Goal: Task Accomplishment & Management: Use online tool/utility

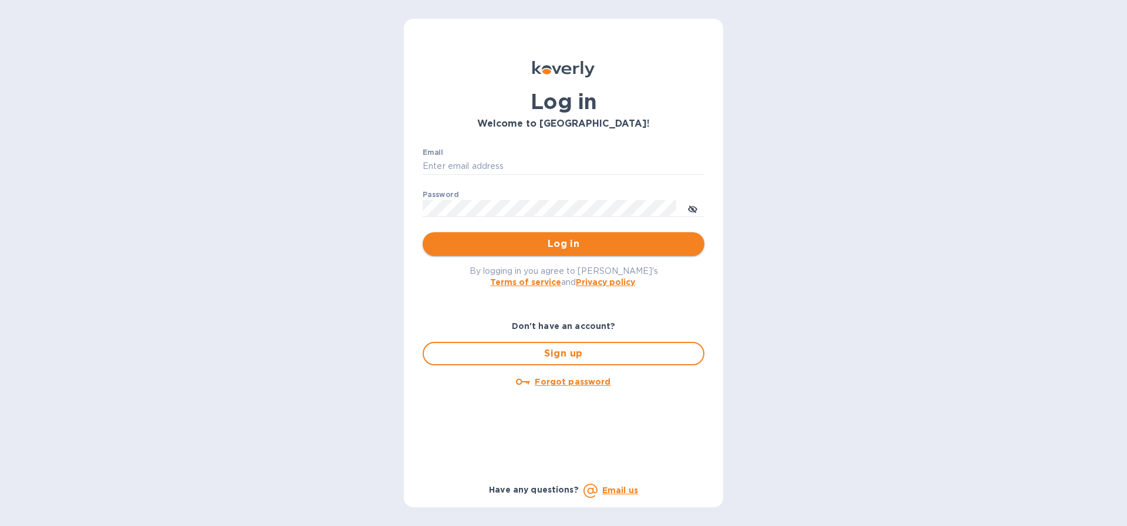
type input "[PERSON_NAME][EMAIL_ADDRESS][DOMAIN_NAME]"
click at [556, 245] on span "Log in" at bounding box center [563, 244] width 263 height 14
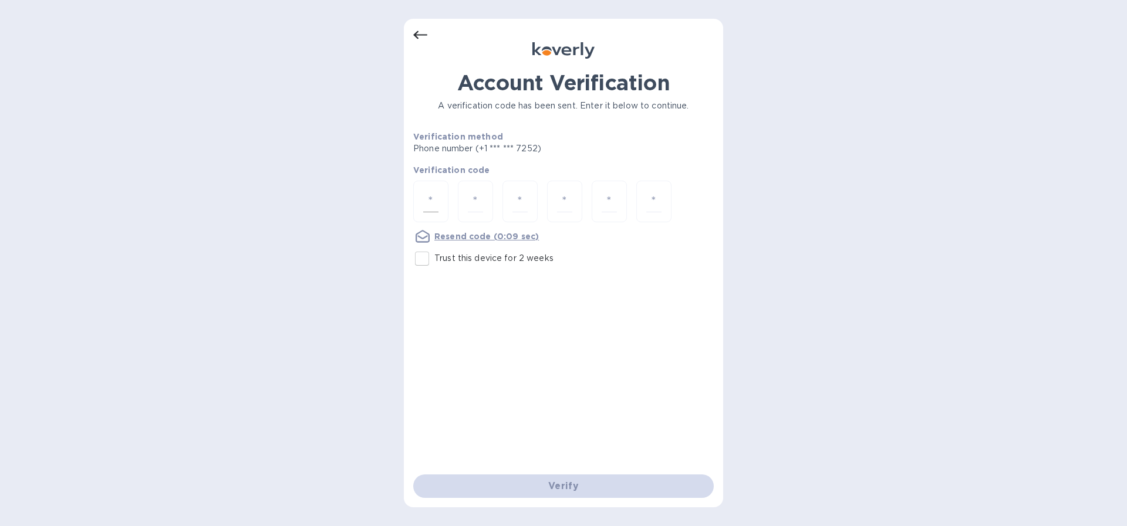
click at [432, 201] on input "number" at bounding box center [430, 202] width 15 height 22
type input "9"
type input "3"
type input "2"
type input "8"
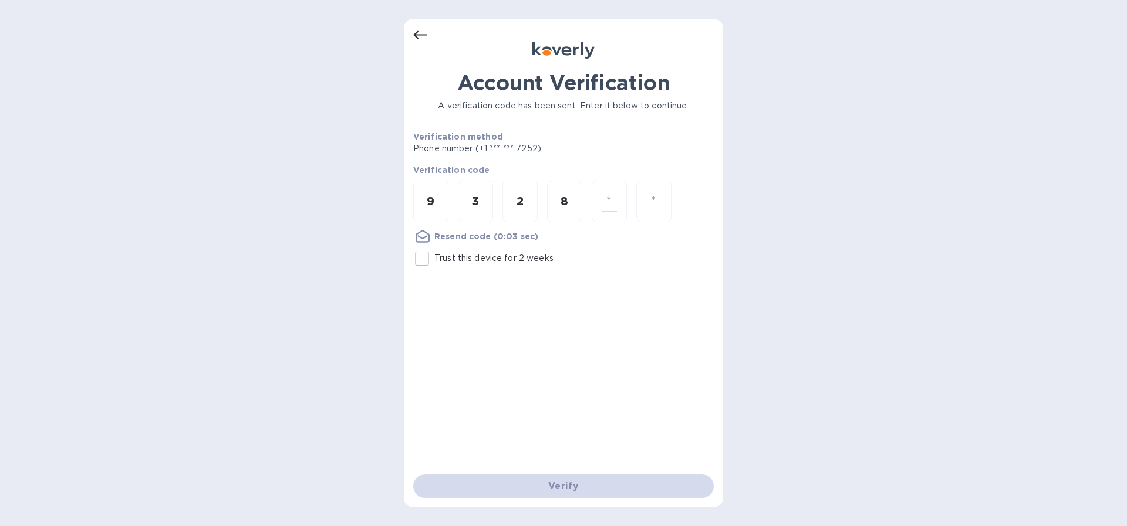
type input "4"
type input "6"
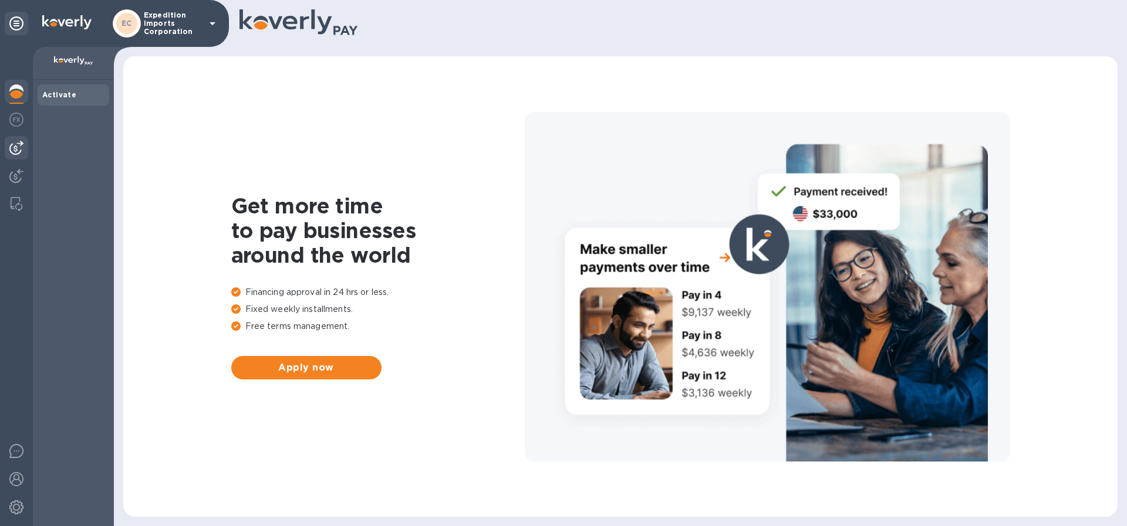
click at [16, 146] on img at bounding box center [16, 148] width 14 height 14
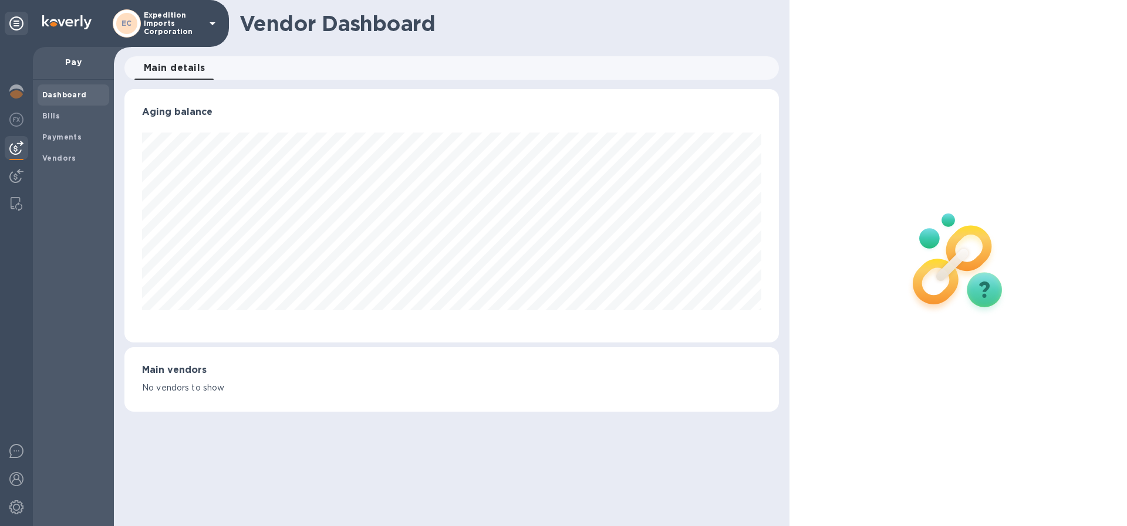
scroll to position [254, 654]
click at [57, 116] on b "Bills" at bounding box center [51, 115] width 18 height 9
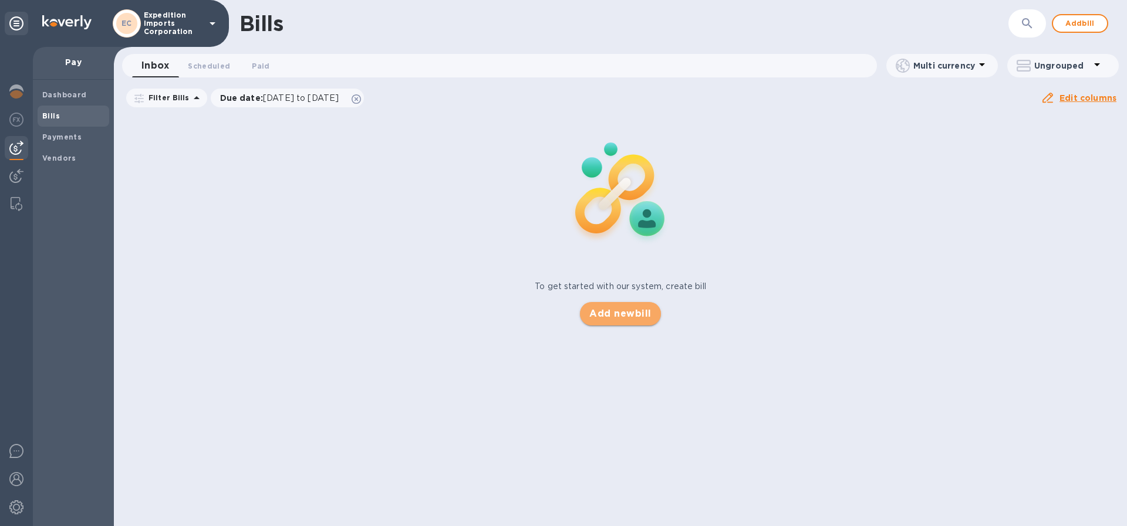
click at [619, 310] on span "Add new bill" at bounding box center [620, 314] width 62 height 14
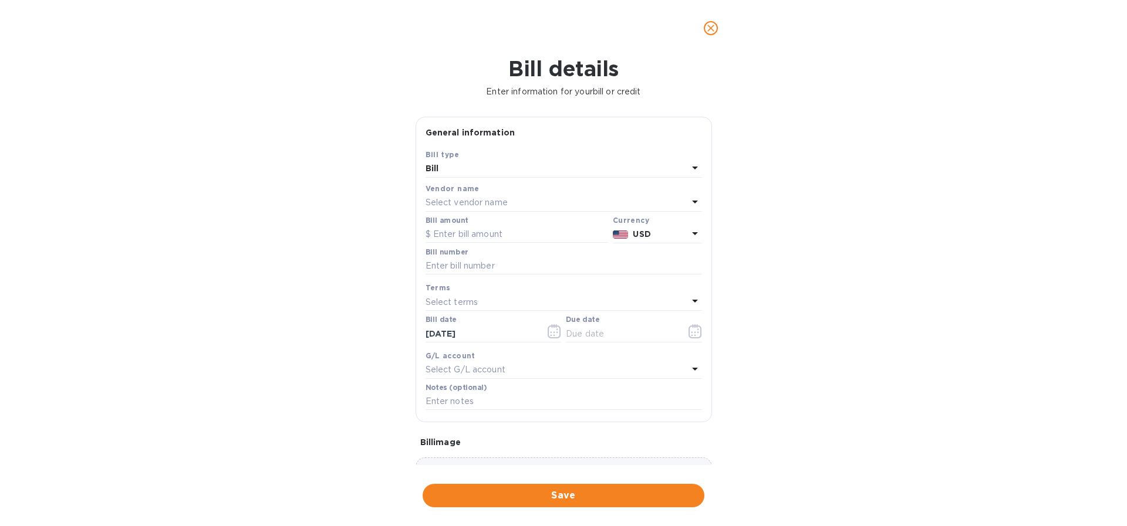
click at [499, 204] on p "Select vendor name" at bounding box center [466, 203] width 82 height 12
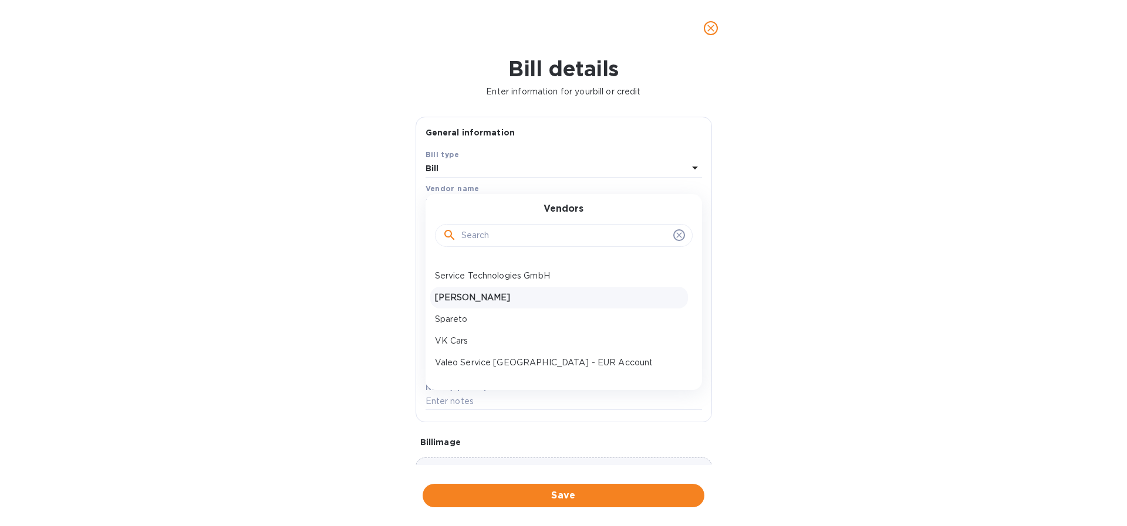
scroll to position [61, 0]
click at [515, 360] on p "Valeo Service [GEOGRAPHIC_DATA] - EUR Account" at bounding box center [559, 360] width 248 height 12
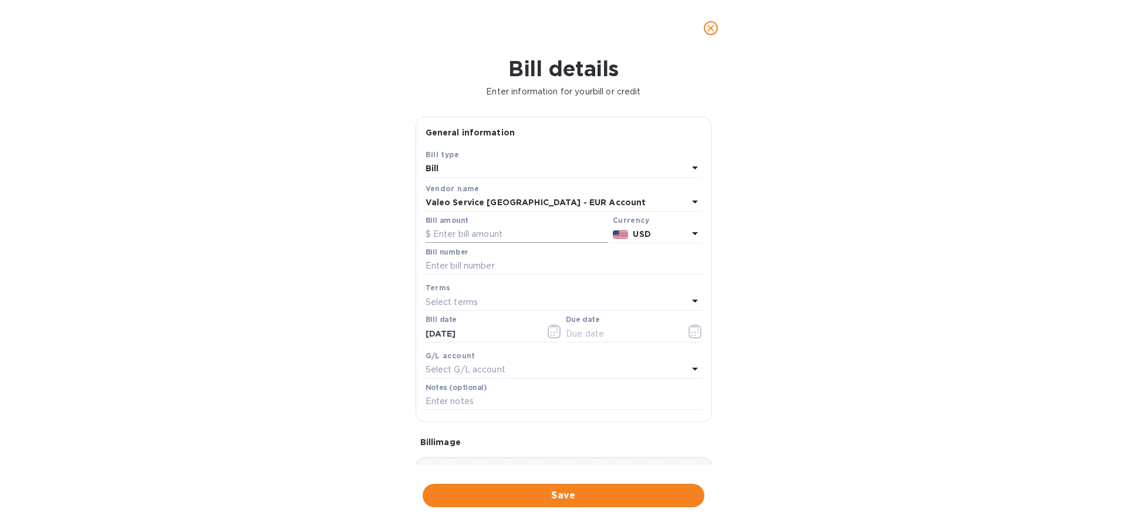
click at [537, 232] on input "text" at bounding box center [516, 235] width 183 height 18
click at [500, 232] on input "text" at bounding box center [516, 235] width 183 height 18
click at [654, 231] on p "USD" at bounding box center [660, 234] width 55 height 12
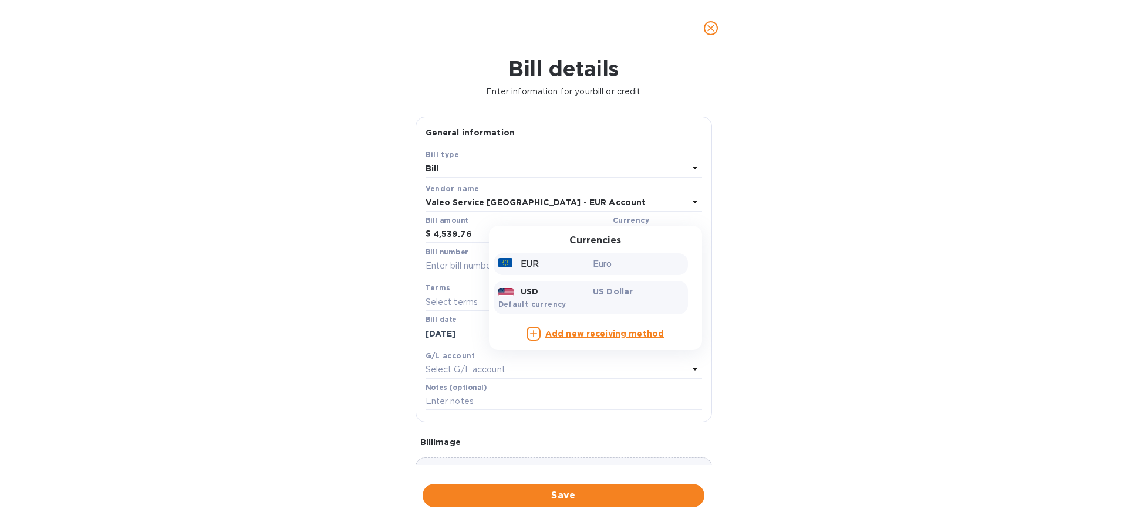
click at [522, 261] on p "EUR" at bounding box center [530, 264] width 18 height 12
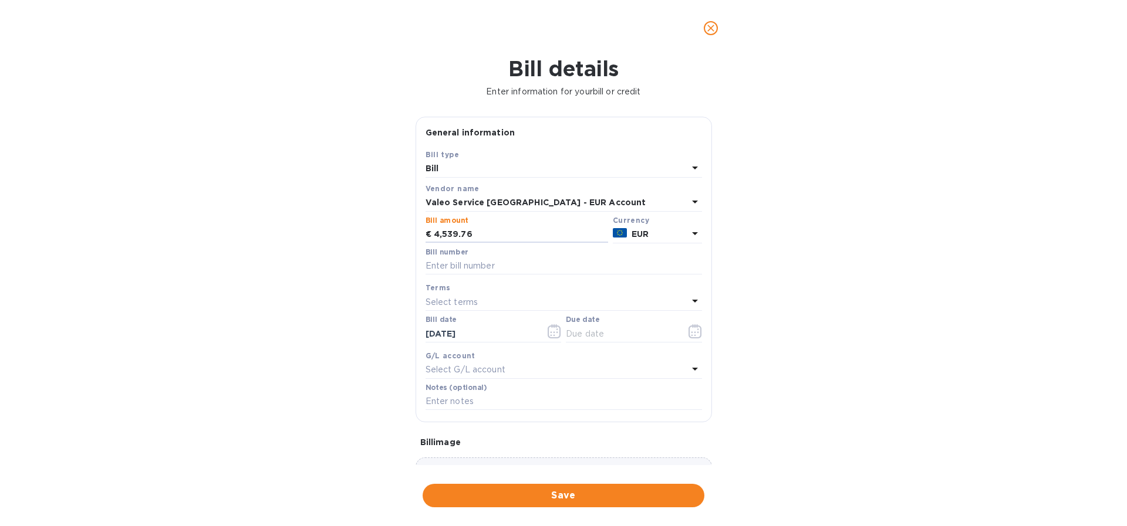
drag, startPoint x: 536, startPoint y: 236, endPoint x: 350, endPoint y: 220, distance: 186.7
click at [351, 220] on div "Bill details Enter information for your bill or credit General information Save…" at bounding box center [563, 291] width 1127 height 470
type input "4,448.96"
type input "149451807"
click at [471, 304] on p "Select terms" at bounding box center [451, 302] width 53 height 12
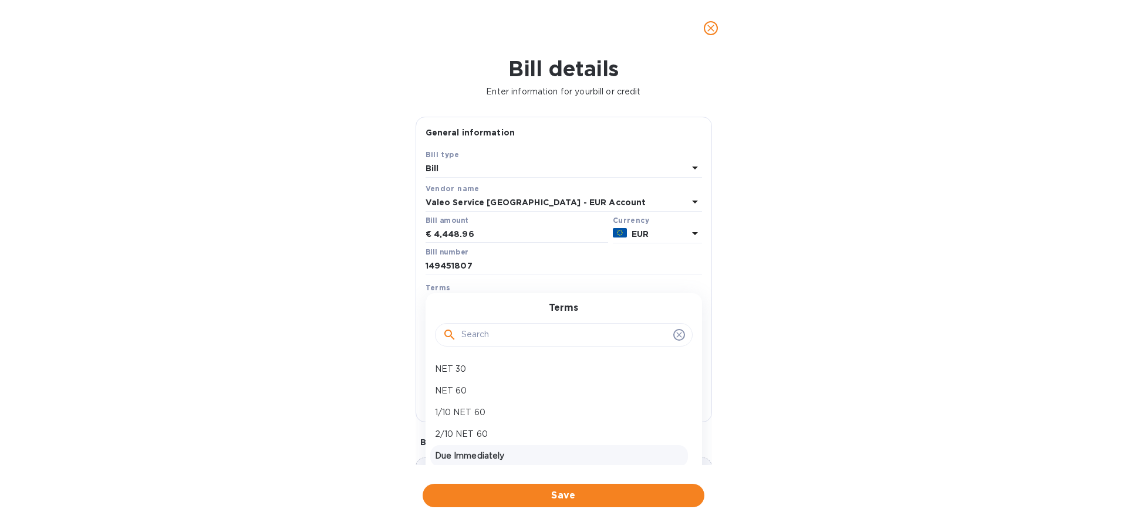
click at [480, 455] on p "Due Immediately" at bounding box center [559, 456] width 248 height 12
type input "[DATE]"
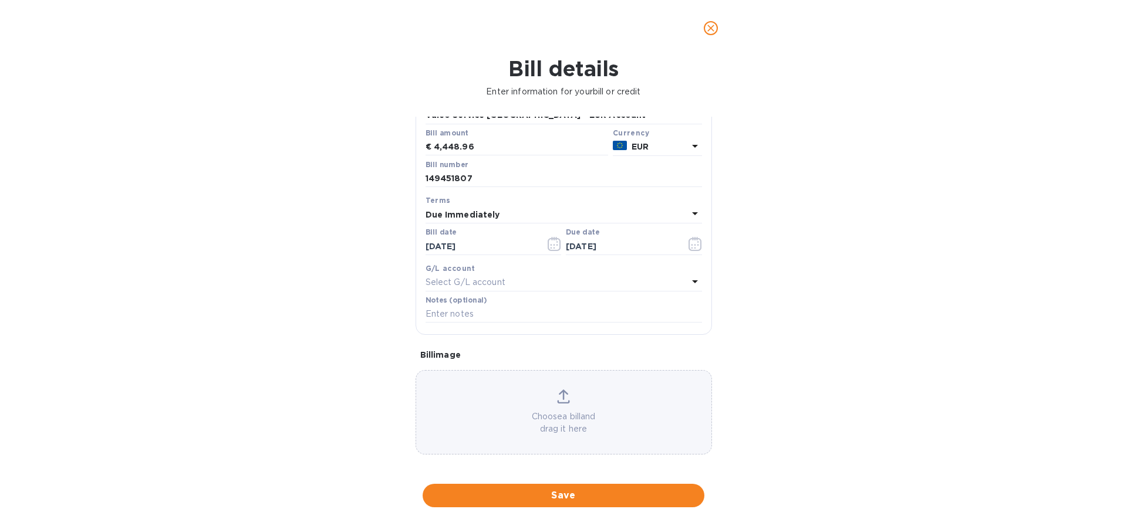
scroll to position [91, 0]
click at [447, 310] on input "text" at bounding box center [563, 311] width 276 height 18
type input "Expedition Imports"
click at [571, 499] on span "Save" at bounding box center [563, 496] width 263 height 14
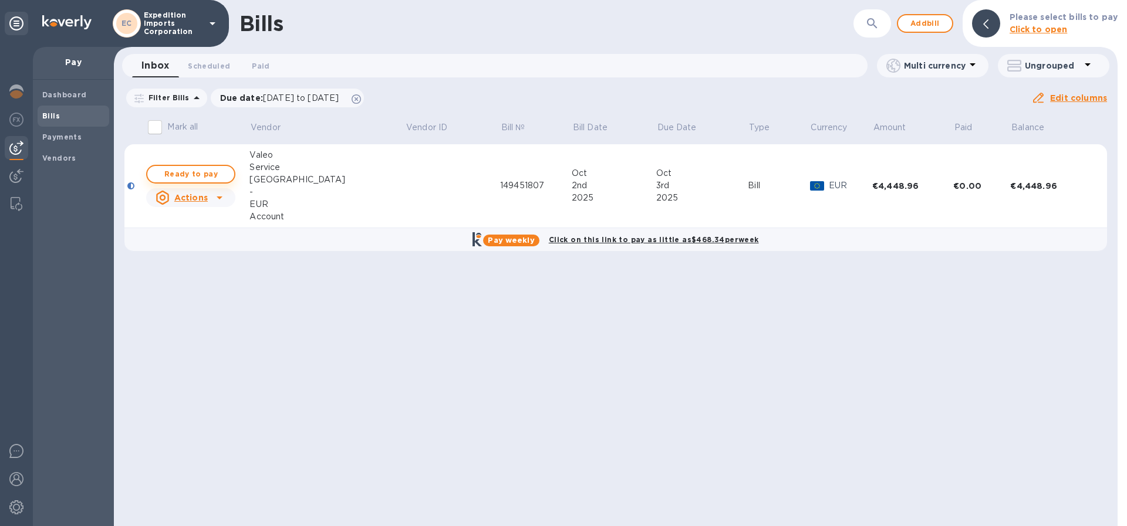
click at [195, 171] on span "Ready to pay" at bounding box center [191, 174] width 68 height 14
checkbox input "true"
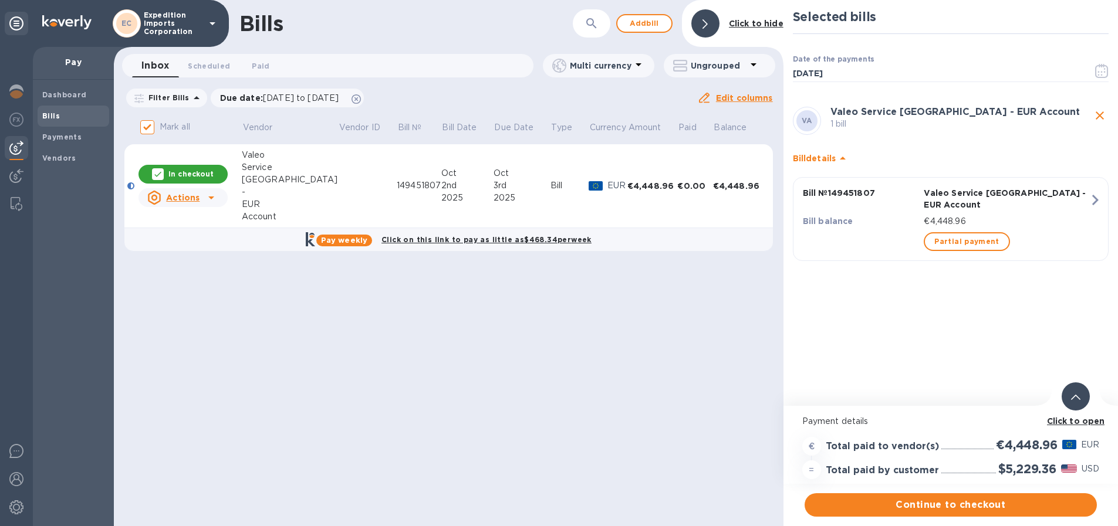
click at [1081, 423] on b "Click to open" at bounding box center [1076, 421] width 58 height 9
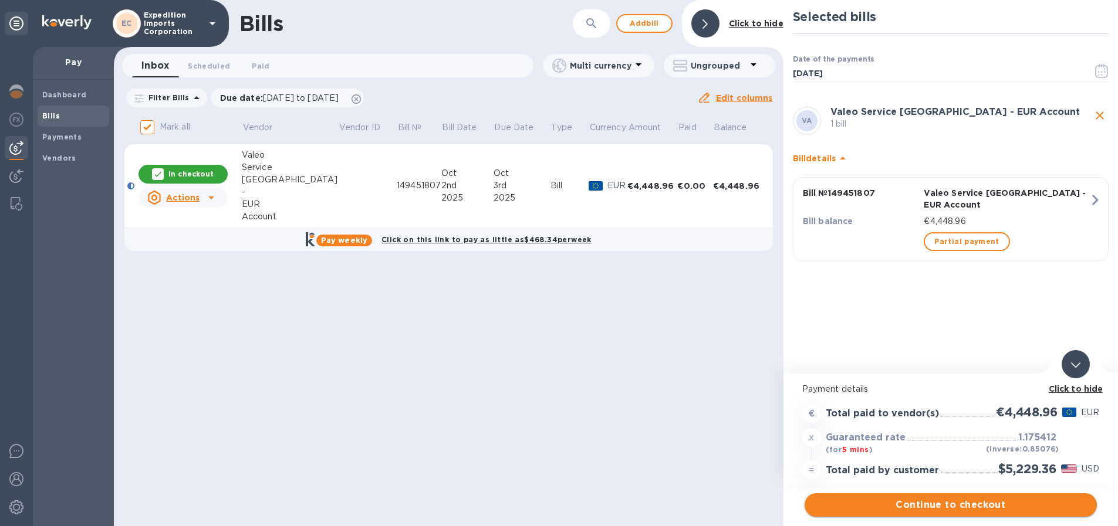
click at [972, 509] on span "Continue to checkout" at bounding box center [950, 505] width 273 height 14
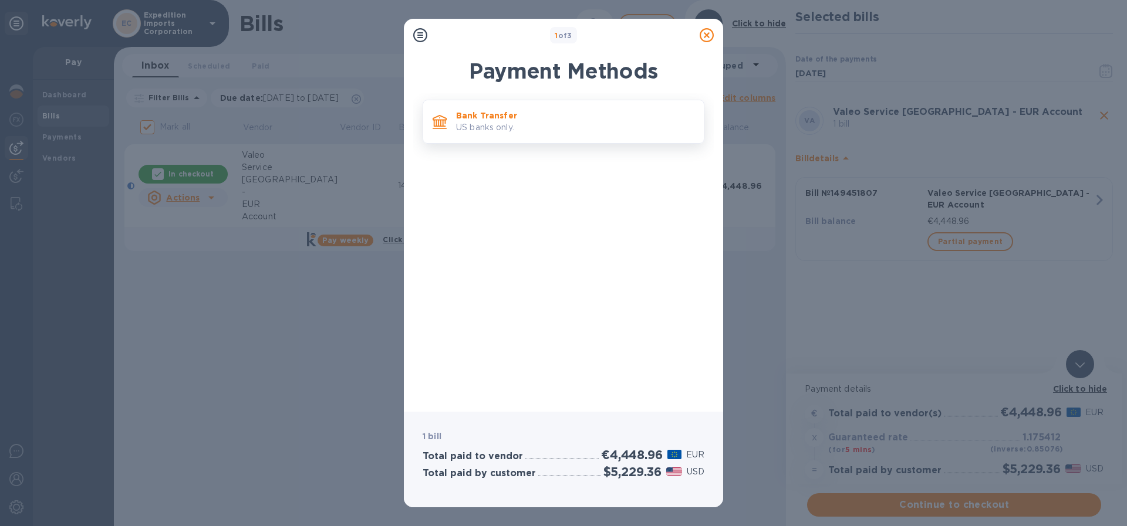
click at [533, 123] on p "US banks only." at bounding box center [575, 127] width 238 height 12
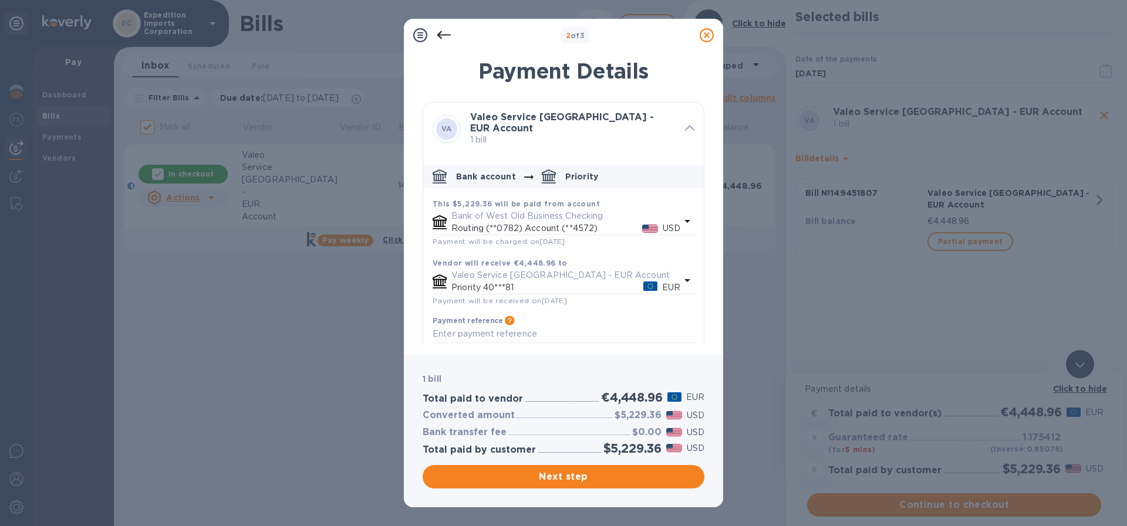
scroll to position [18, 0]
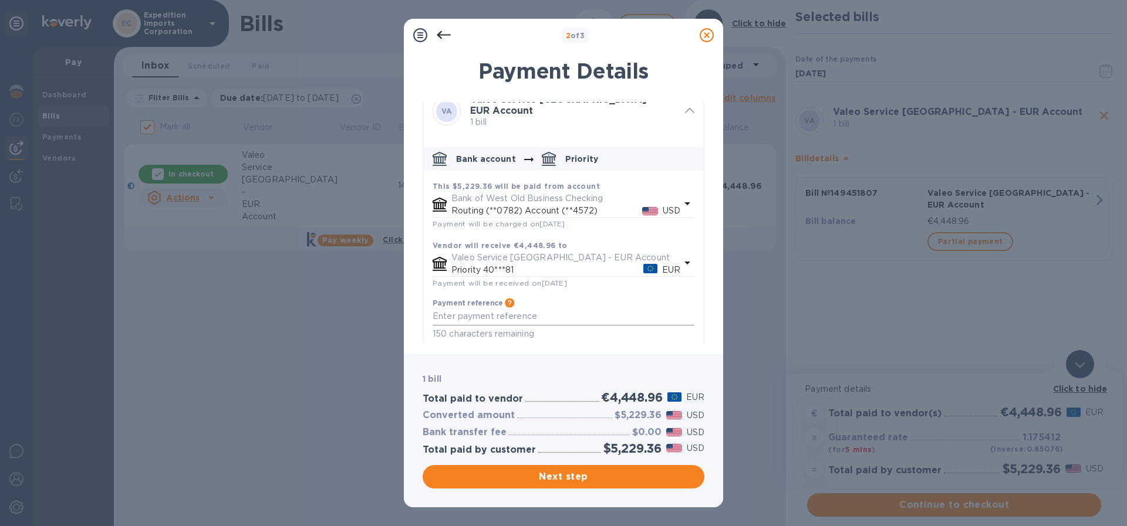
click at [476, 312] on textarea "default-method" at bounding box center [563, 317] width 262 height 10
type textarea "149451807, 7070010014"
click at [578, 476] on span "Next step" at bounding box center [563, 477] width 263 height 14
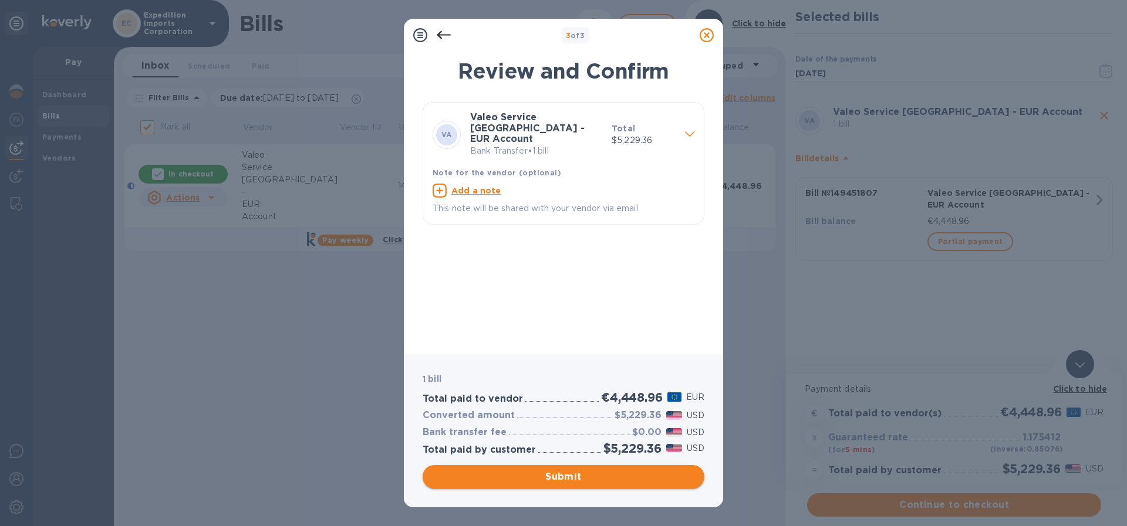
click at [569, 472] on span "Submit" at bounding box center [563, 477] width 263 height 14
